Goal: Obtain resource: Download file/media

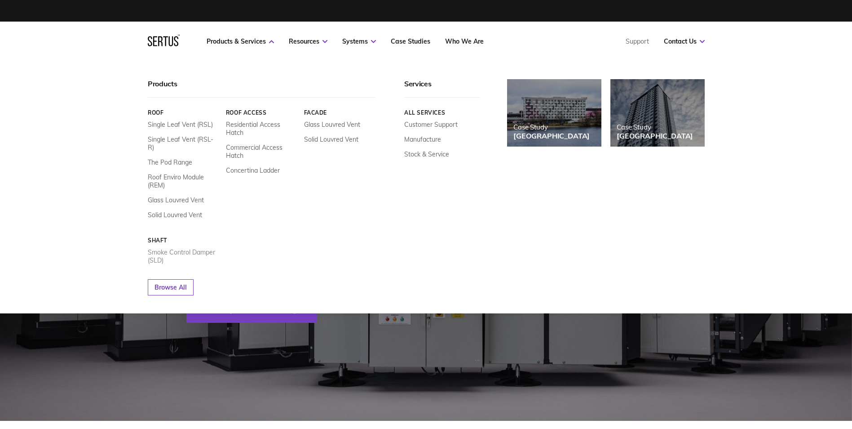
click at [163, 248] on link "Smoke Control Damper (SLD)" at bounding box center [183, 256] width 71 height 16
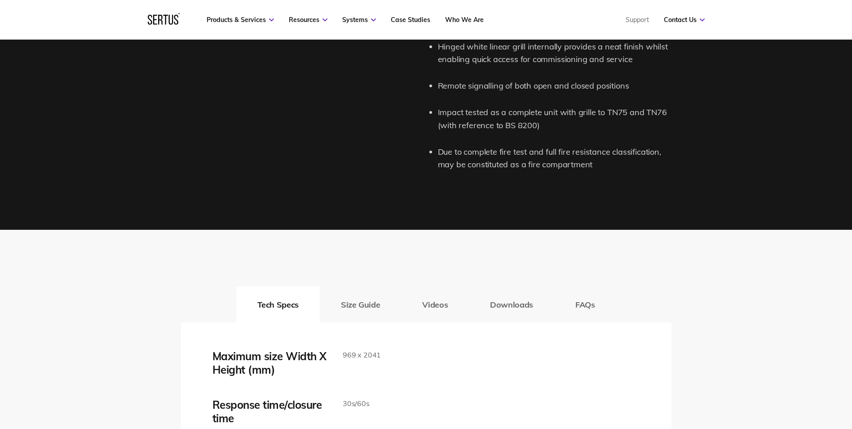
scroll to position [1303, 0]
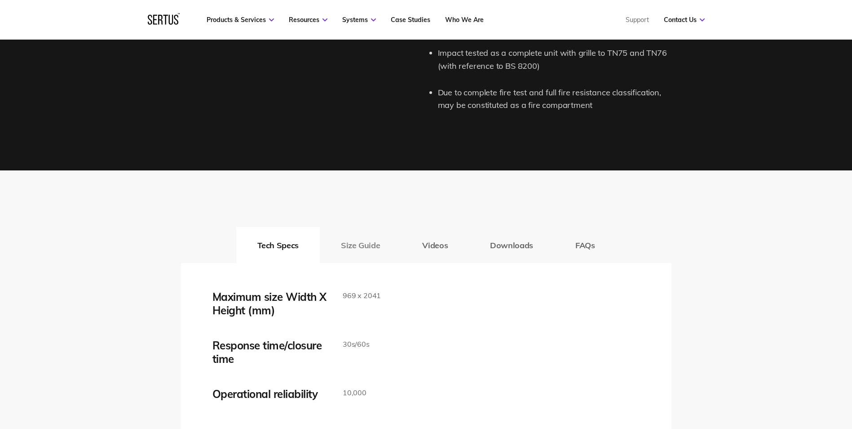
click at [368, 248] on button "Size Guide" at bounding box center [360, 245] width 81 height 36
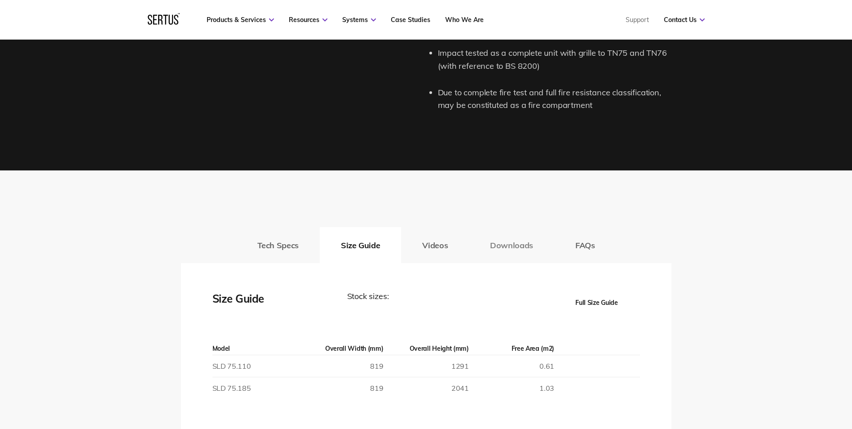
click at [526, 246] on button "Downloads" at bounding box center [511, 245] width 85 height 36
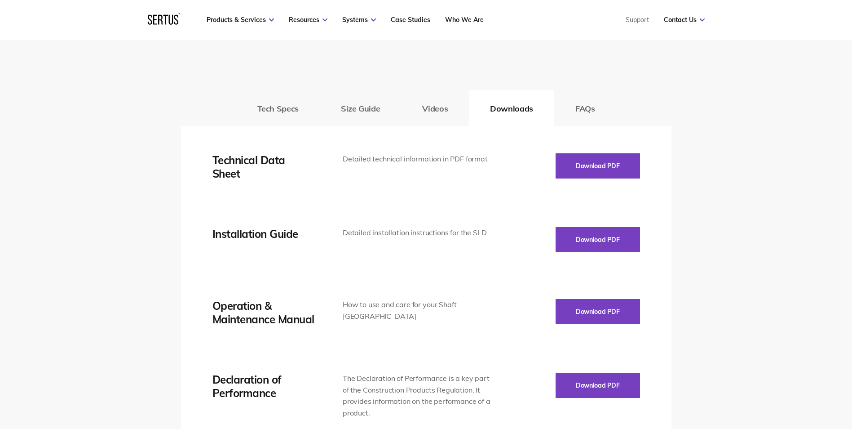
scroll to position [1438, 0]
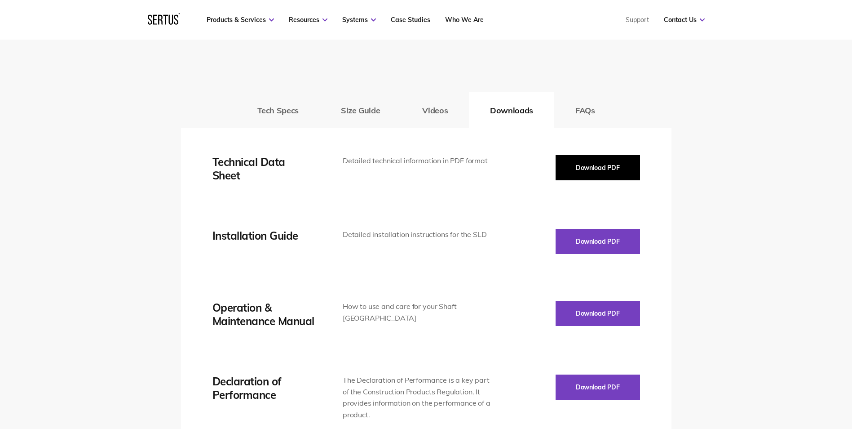
click at [589, 169] on button "Download PDF" at bounding box center [598, 167] width 84 height 25
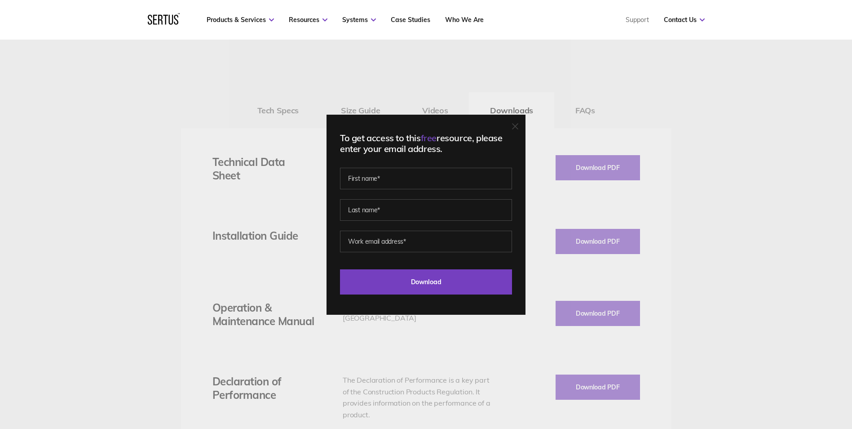
click at [518, 125] on icon at bounding box center [515, 126] width 5 height 5
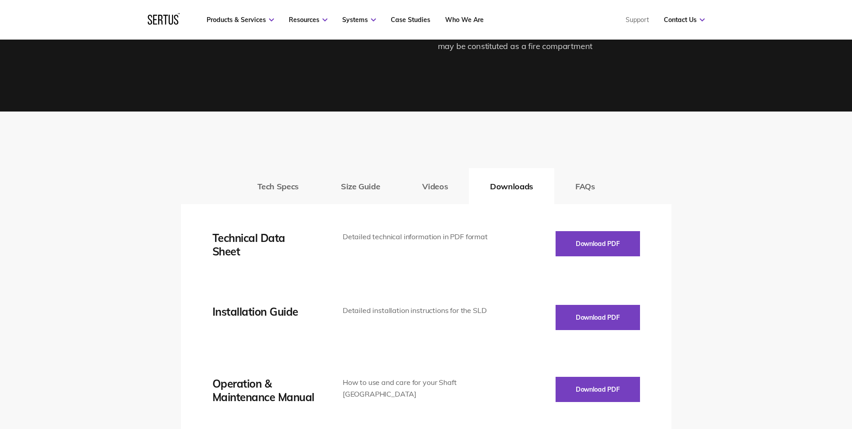
scroll to position [1393, 0]
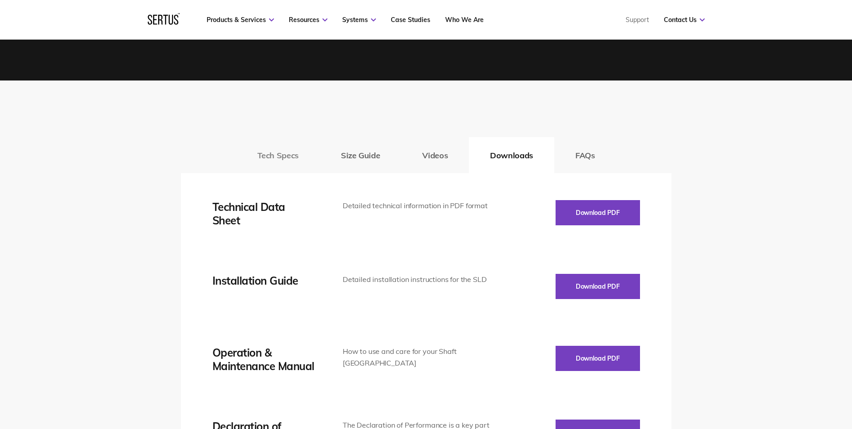
click at [271, 161] on button "Tech Specs" at bounding box center [278, 155] width 84 height 36
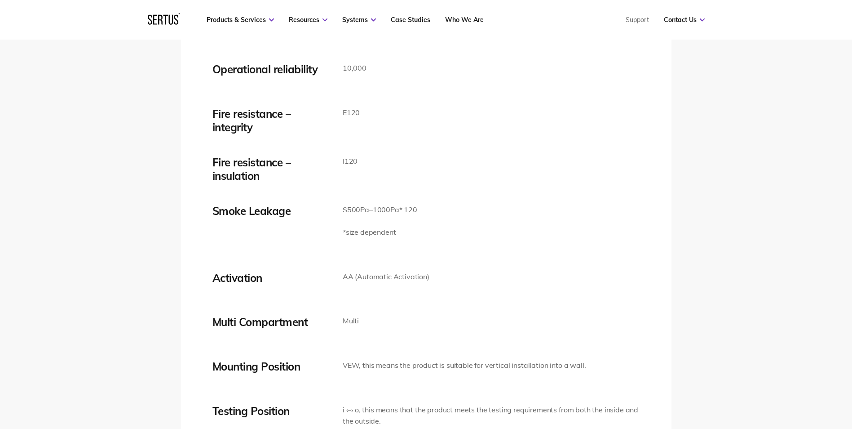
scroll to position [1505, 0]
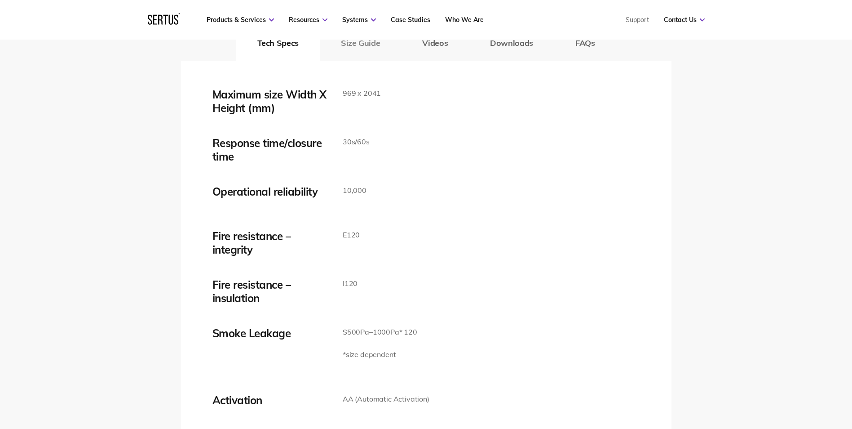
click at [371, 57] on button "Size Guide" at bounding box center [360, 43] width 81 height 36
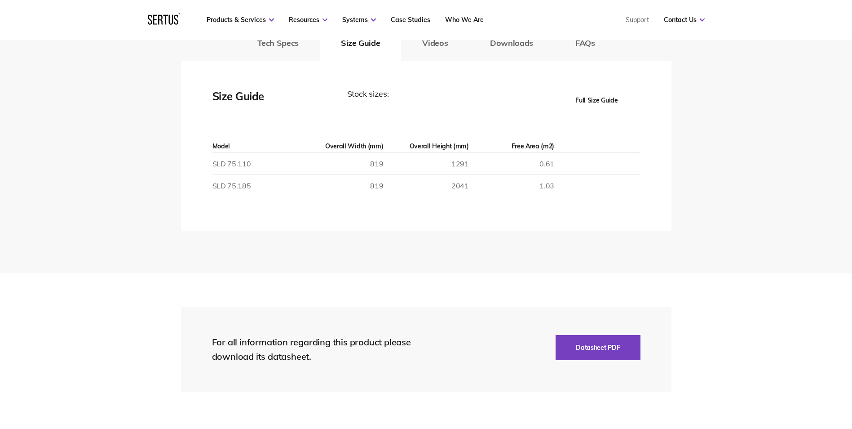
scroll to position [1460, 0]
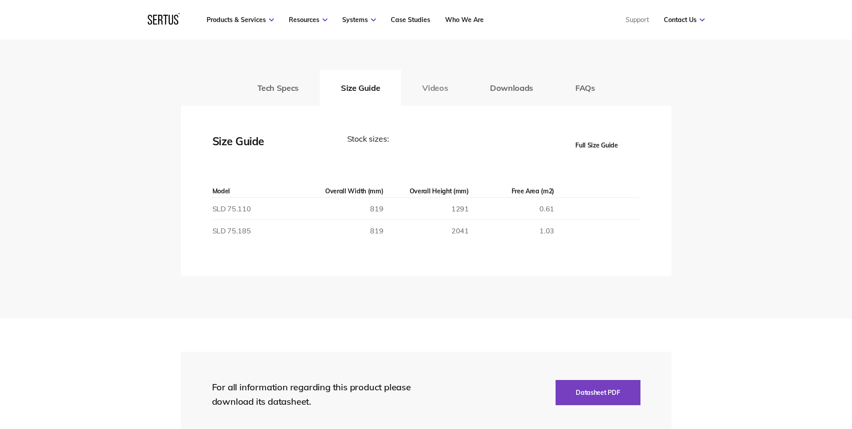
click at [419, 86] on button "Videos" at bounding box center [435, 88] width 68 height 36
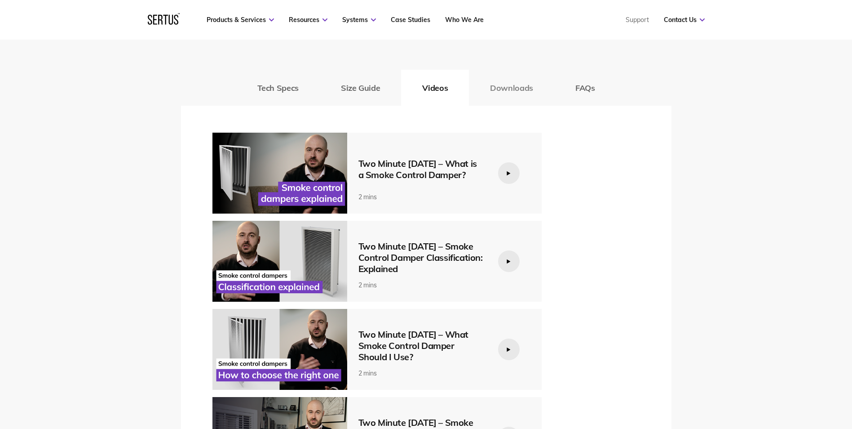
click at [488, 88] on button "Downloads" at bounding box center [511, 88] width 85 height 36
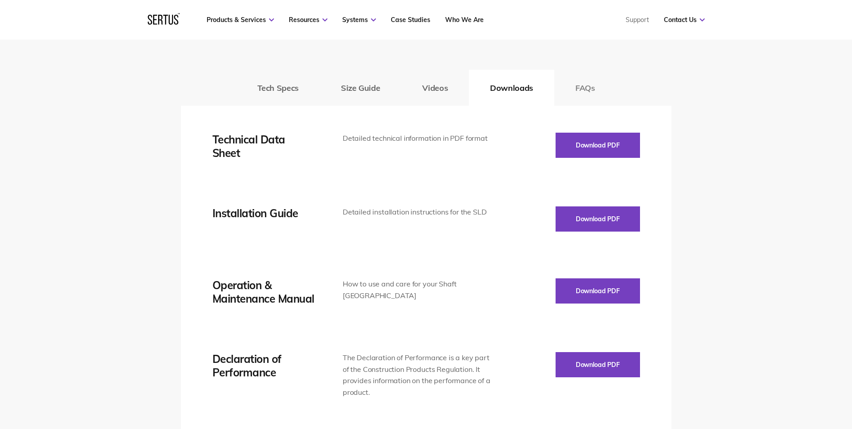
click at [585, 88] on button "FAQs" at bounding box center [585, 88] width 62 height 36
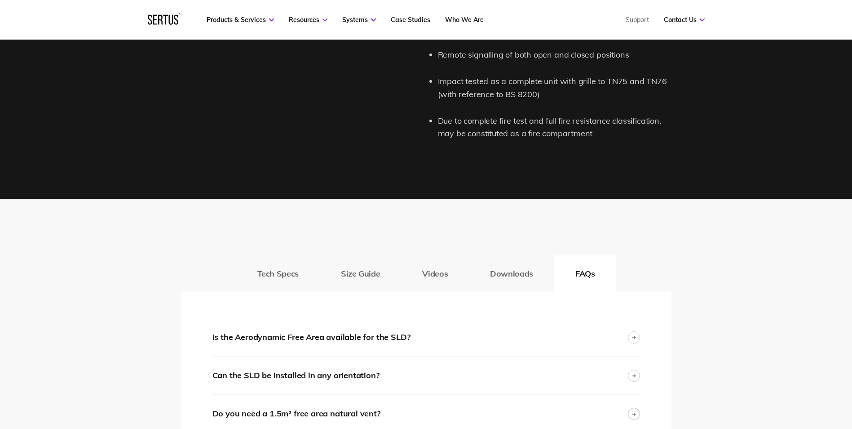
scroll to position [1191, 0]
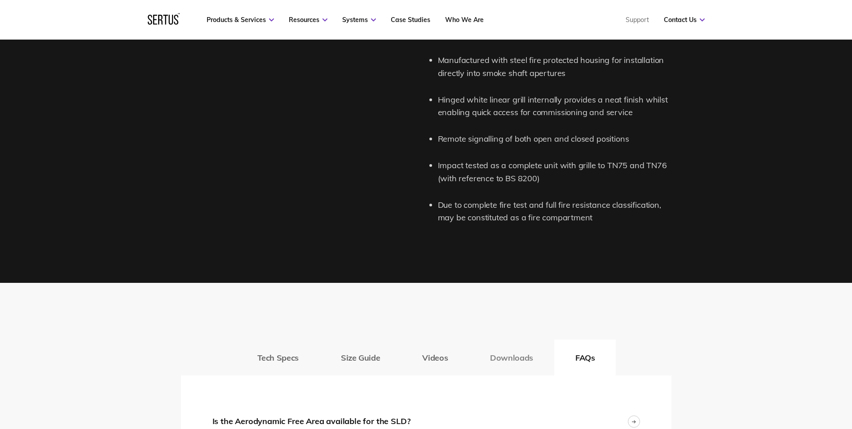
click at [492, 355] on button "Downloads" at bounding box center [511, 357] width 85 height 36
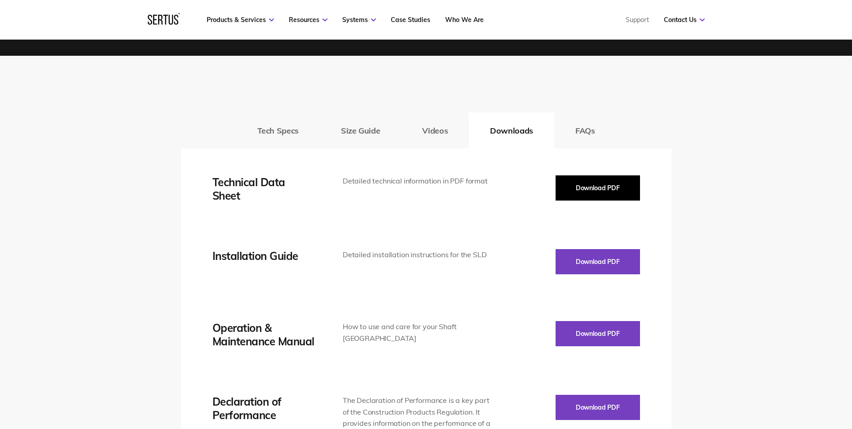
scroll to position [1415, 0]
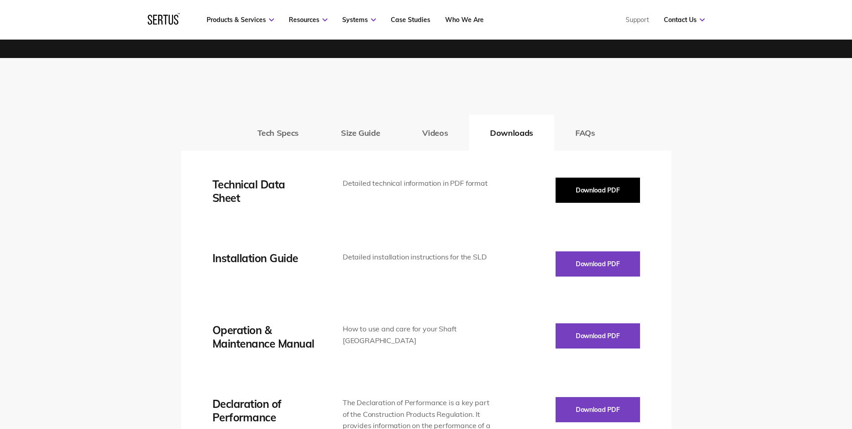
click at [614, 189] on button "Download PDF" at bounding box center [598, 189] width 84 height 25
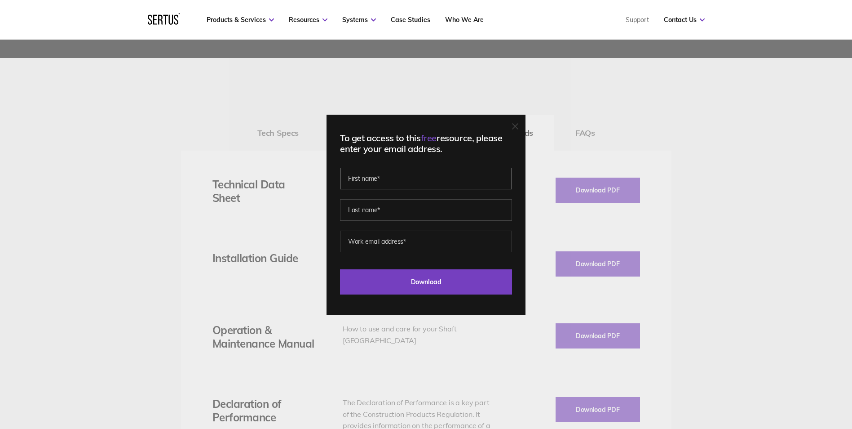
click at [440, 181] on input "text" at bounding box center [426, 179] width 172 height 22
type input "Jack"
type input "[PERSON_NAME]"
type input "[EMAIL_ADDRESS][PERSON_NAME][DOMAIN_NAME]"
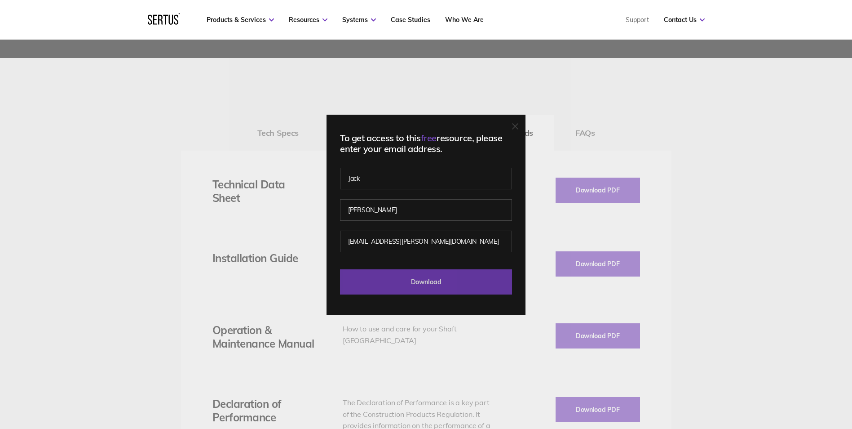
click at [410, 271] on input "Download" at bounding box center [426, 281] width 172 height 25
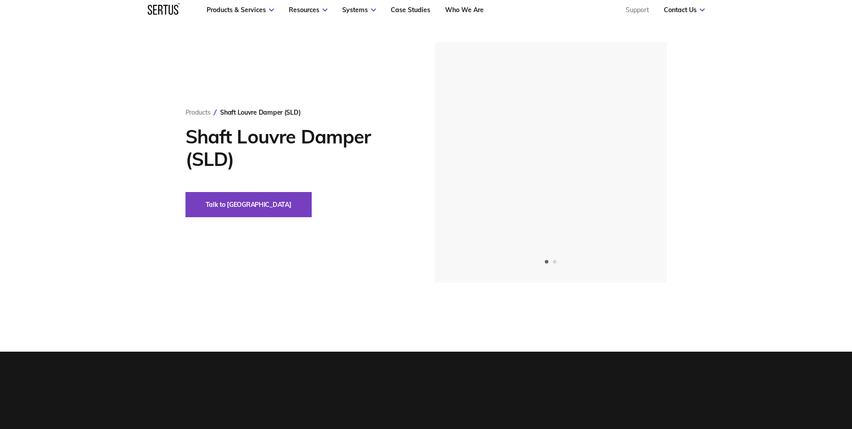
scroll to position [0, 0]
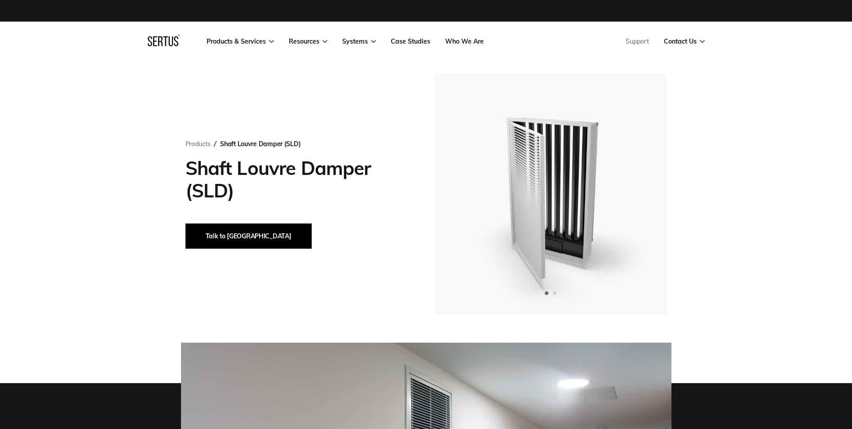
click at [227, 240] on button "Talk to [GEOGRAPHIC_DATA]" at bounding box center [249, 235] width 126 height 25
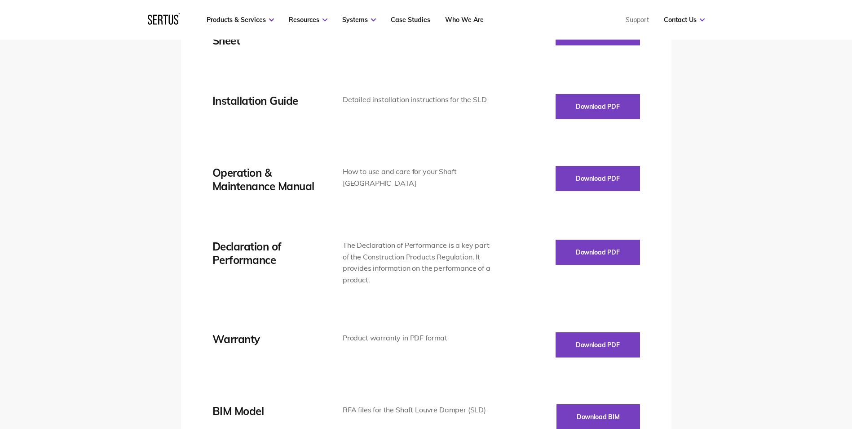
scroll to position [1617, 0]
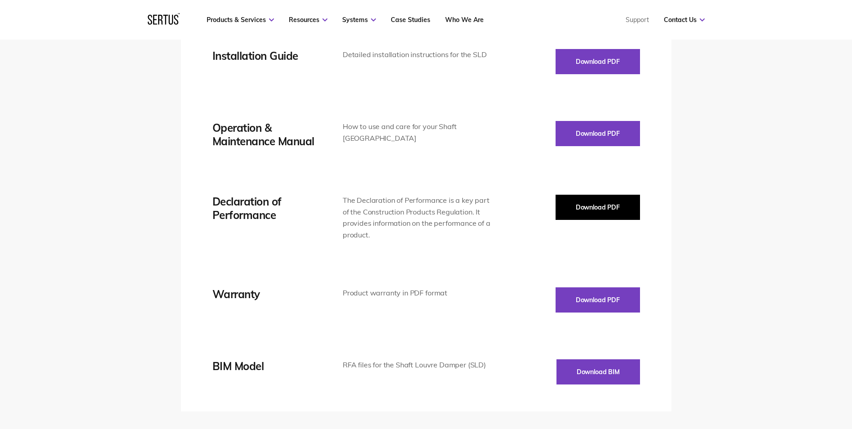
click at [589, 203] on button "Download PDF" at bounding box center [598, 207] width 84 height 25
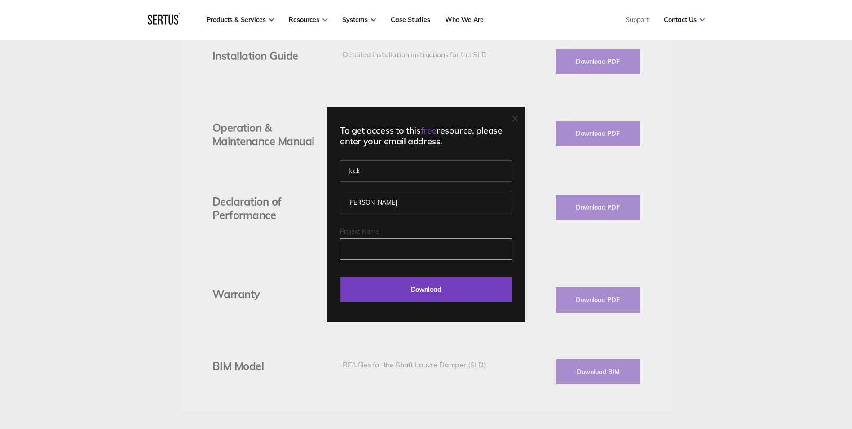
click at [390, 243] on input "Project Name" at bounding box center [426, 249] width 172 height 22
click at [381, 252] on input "Project Name" at bounding box center [426, 249] width 172 height 22
click at [409, 223] on fieldset "[PERSON_NAME]" at bounding box center [426, 195] width 172 height 63
click at [363, 250] on input "Project Name" at bounding box center [426, 249] width 172 height 22
type input "1VS"
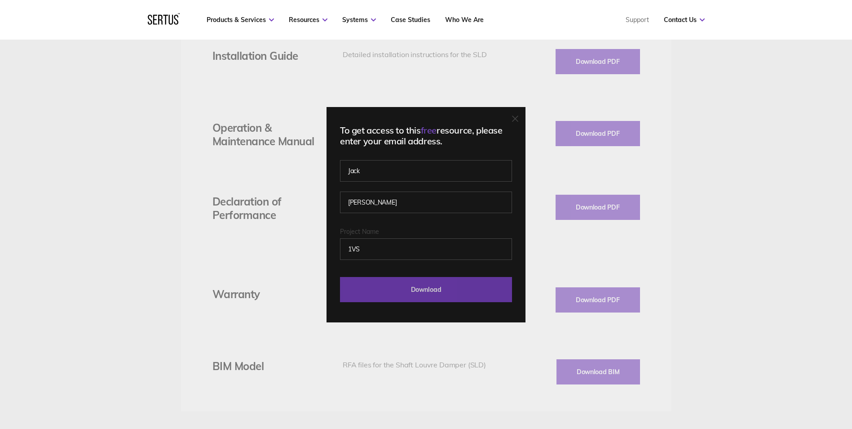
click at [371, 290] on input "Download" at bounding box center [426, 289] width 172 height 25
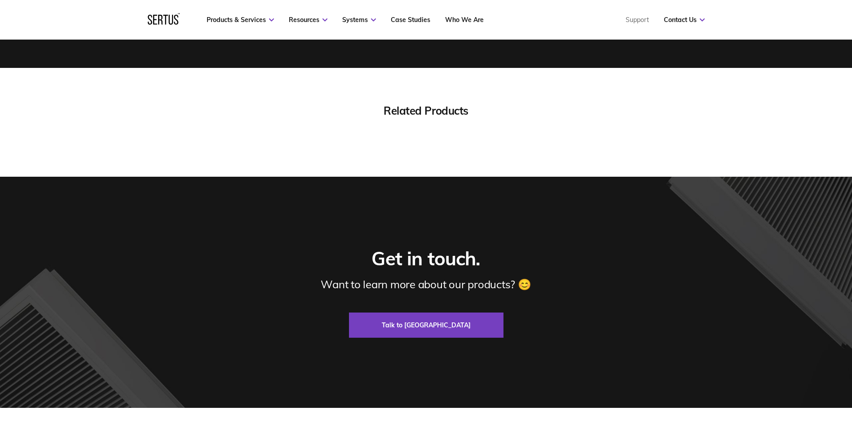
scroll to position [3059, 0]
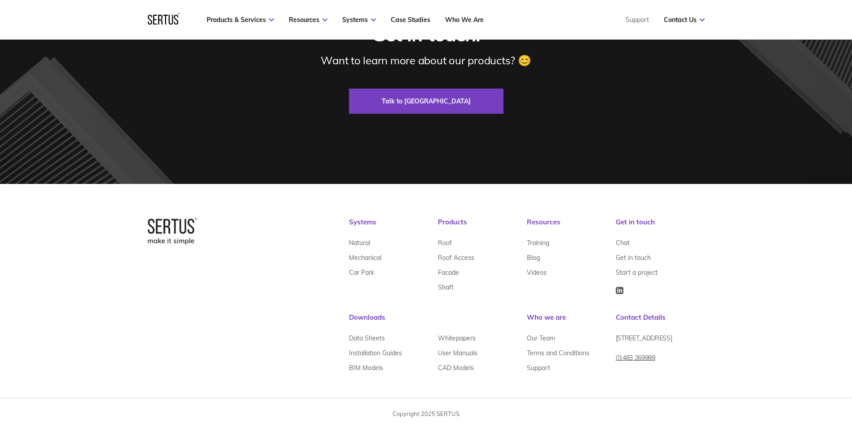
drag, startPoint x: 609, startPoint y: 365, endPoint x: 608, endPoint y: 370, distance: 5.0
click at [608, 370] on div "Support" at bounding box center [571, 367] width 89 height 15
drag, startPoint x: 660, startPoint y: 365, endPoint x: 617, endPoint y: 366, distance: 43.1
click at [617, 362] on div "[STREET_ADDRESS] 01483 269999" at bounding box center [660, 346] width 89 height 31
copy link "01483 269999"
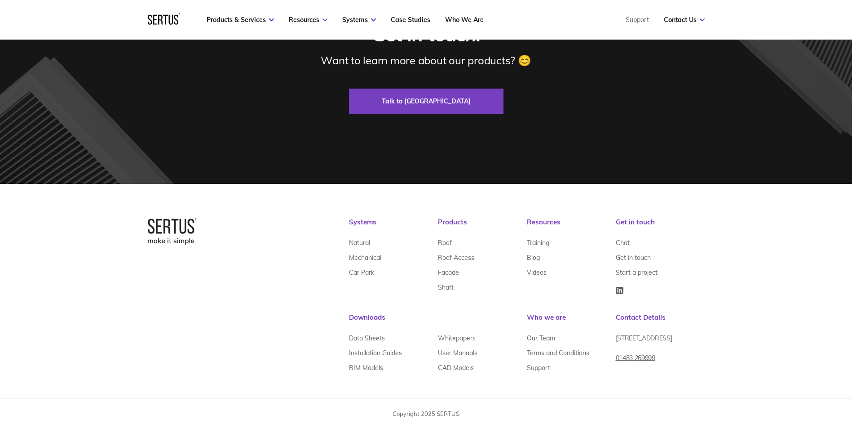
click at [217, 359] on div "Systems Natural Mechanical Car Park Products Roof Roof Access Facade Shaft Reso…" at bounding box center [426, 296] width 557 height 158
